Goal: Information Seeking & Learning: Check status

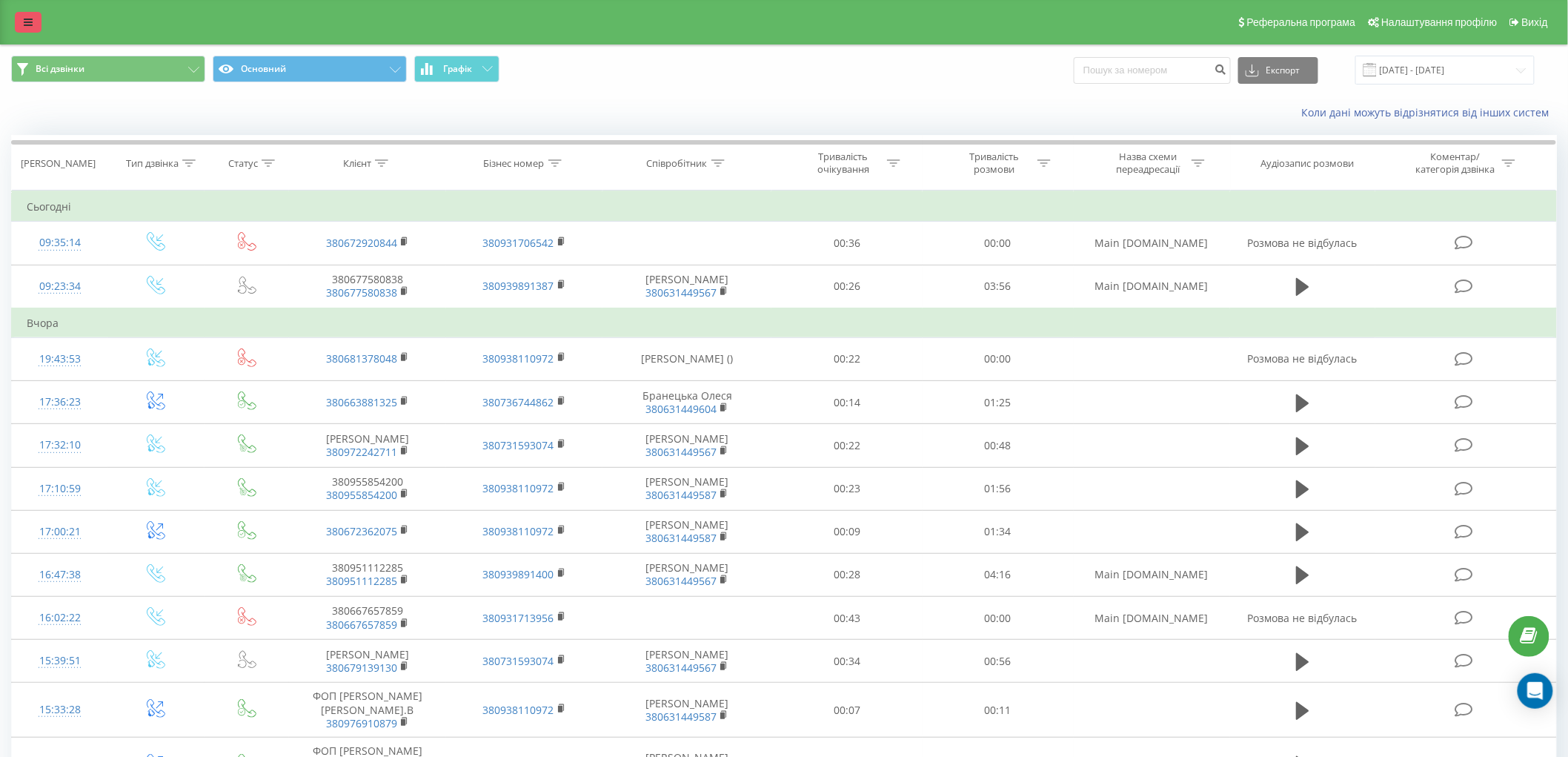
click at [30, 20] on icon at bounding box center [28, 22] width 9 height 10
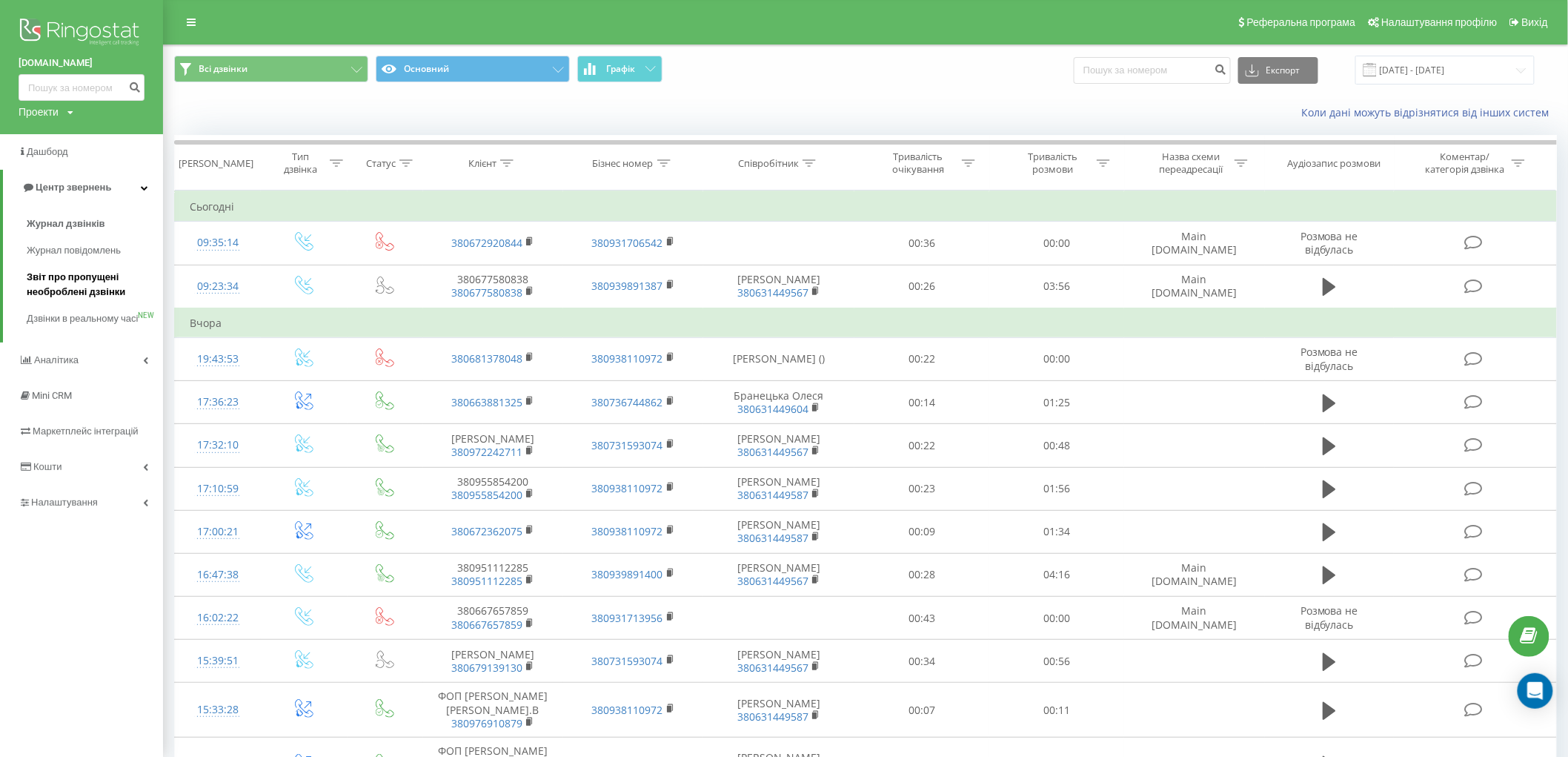
click at [89, 284] on span "Звіт про пропущені необроблені дзвінки" at bounding box center [92, 284] width 129 height 30
